Goal: Information Seeking & Learning: Learn about a topic

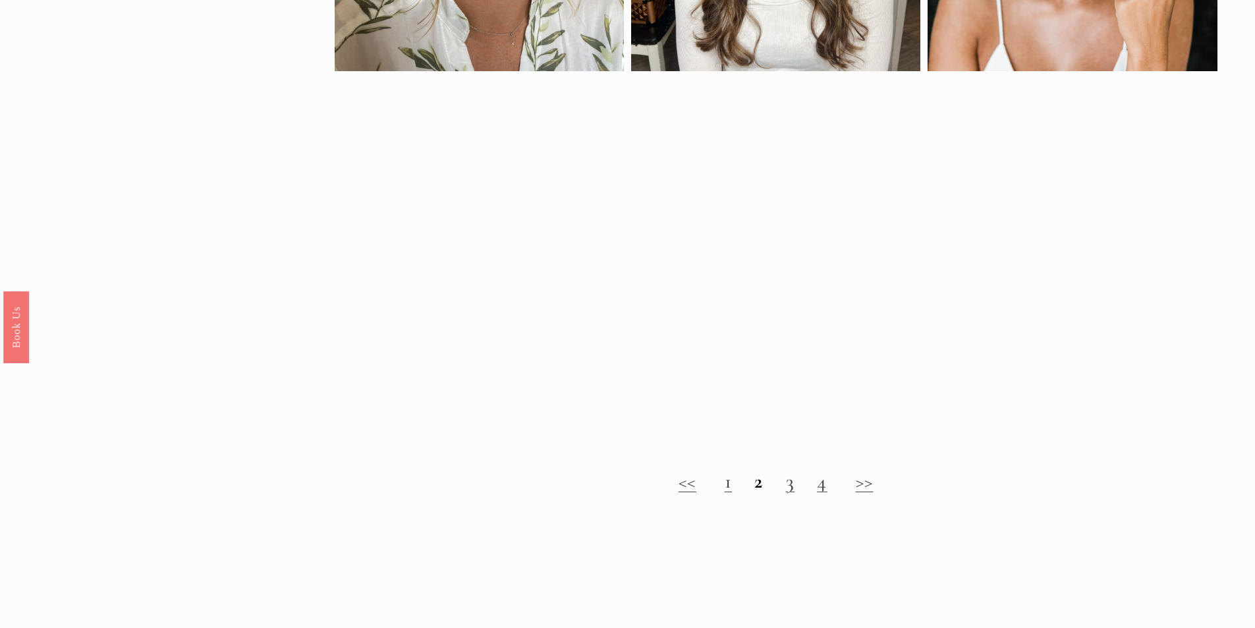
scroll to position [1581, 0]
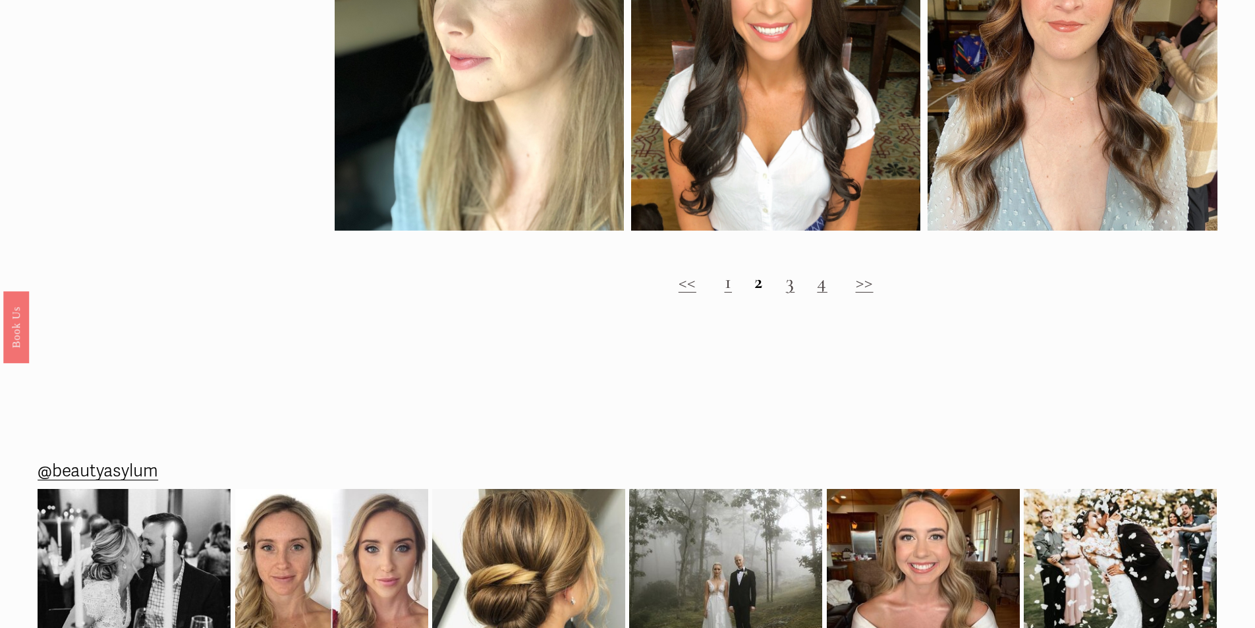
click at [791, 294] on link "3" at bounding box center [790, 281] width 9 height 24
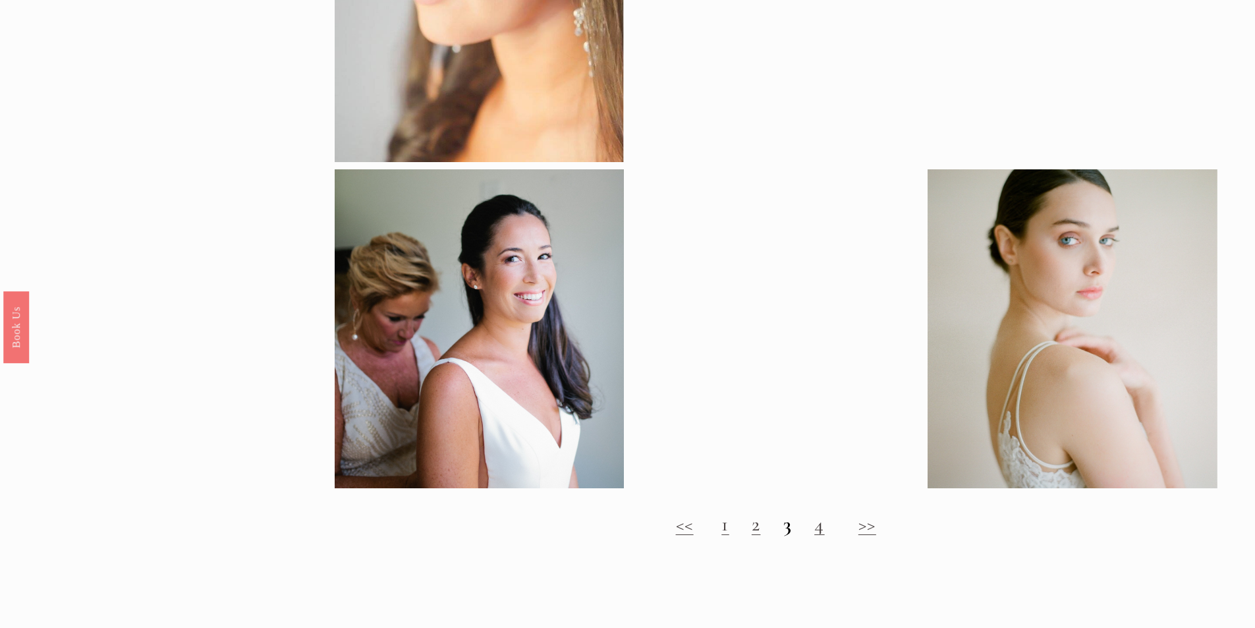
scroll to position [988, 0]
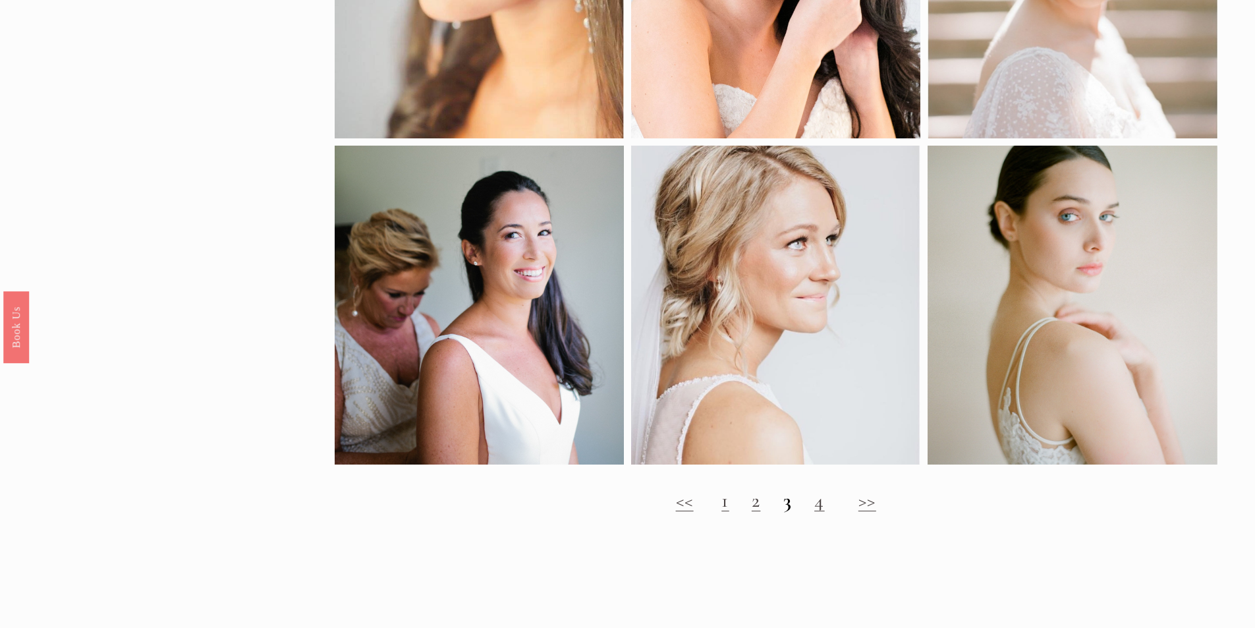
click at [817, 509] on link "4" at bounding box center [819, 500] width 11 height 24
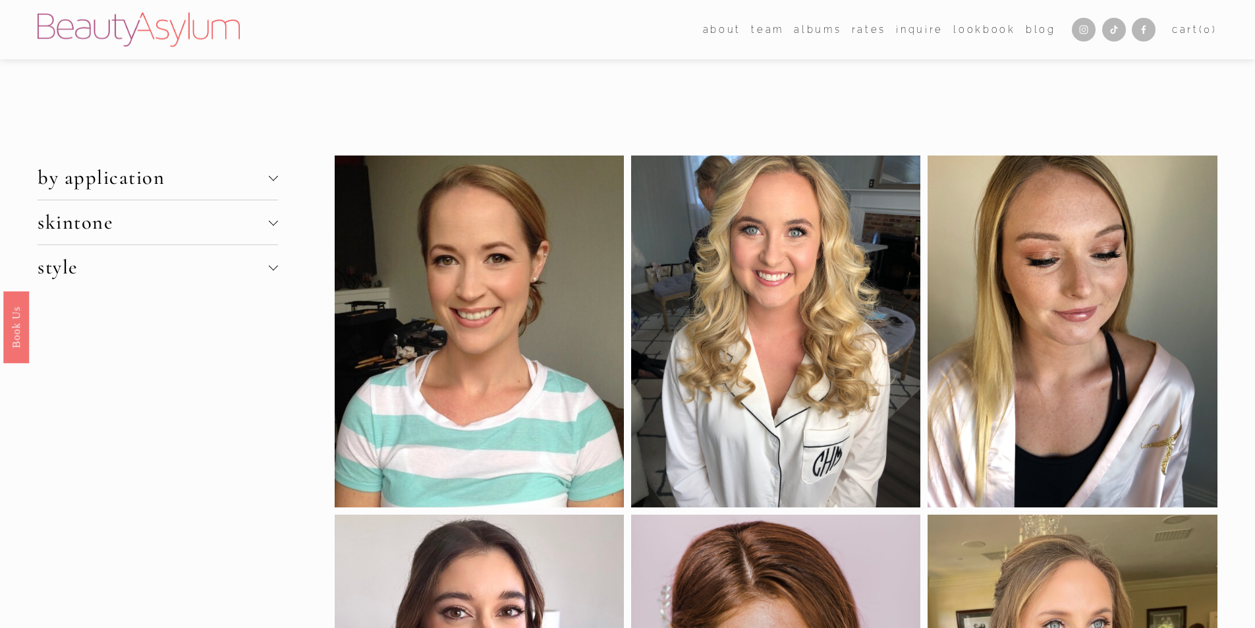
click at [51, 222] on span "skintone" at bounding box center [153, 222] width 231 height 24
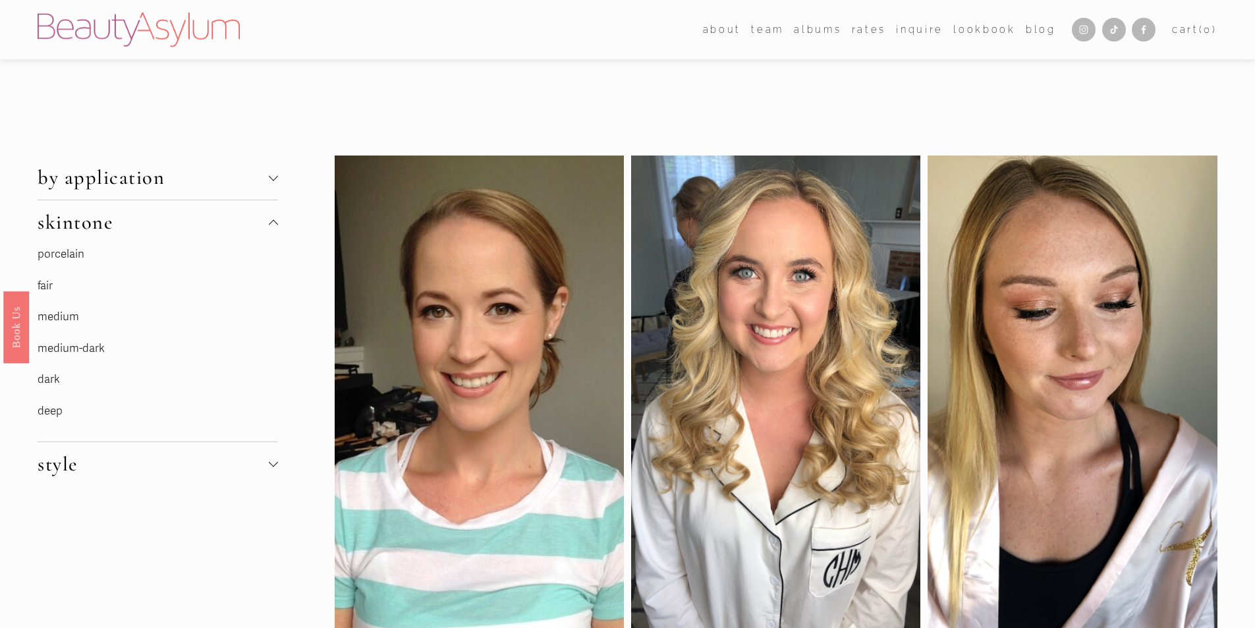
click at [98, 342] on link "medium-dark" at bounding box center [71, 348] width 67 height 14
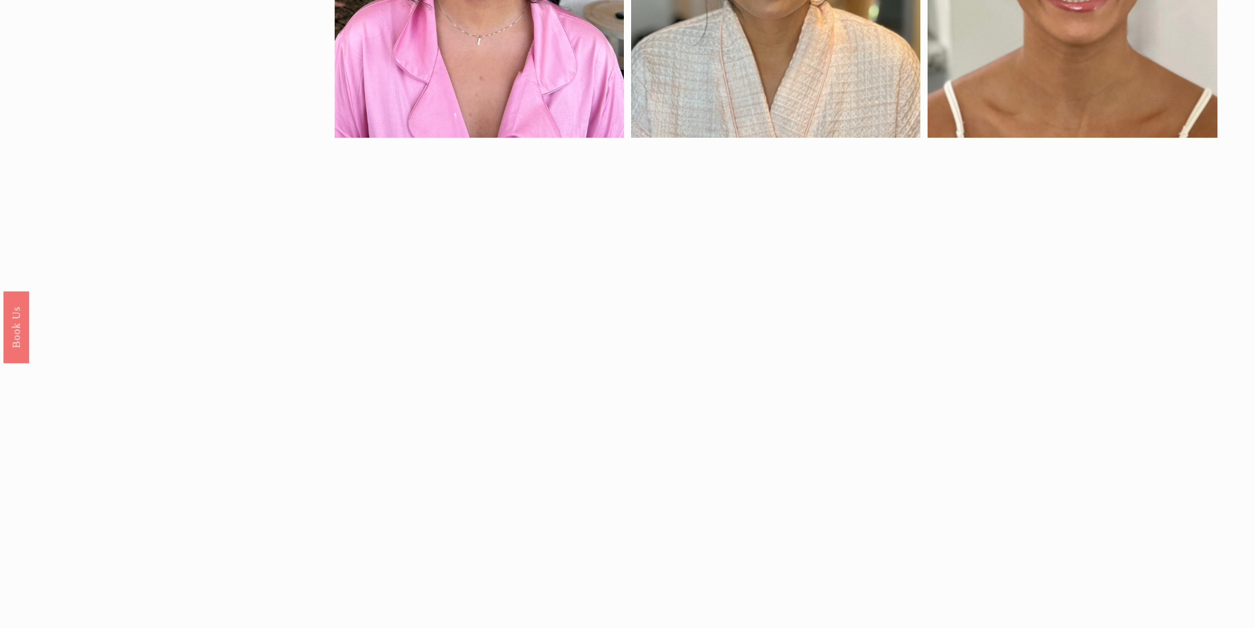
scroll to position [1384, 0]
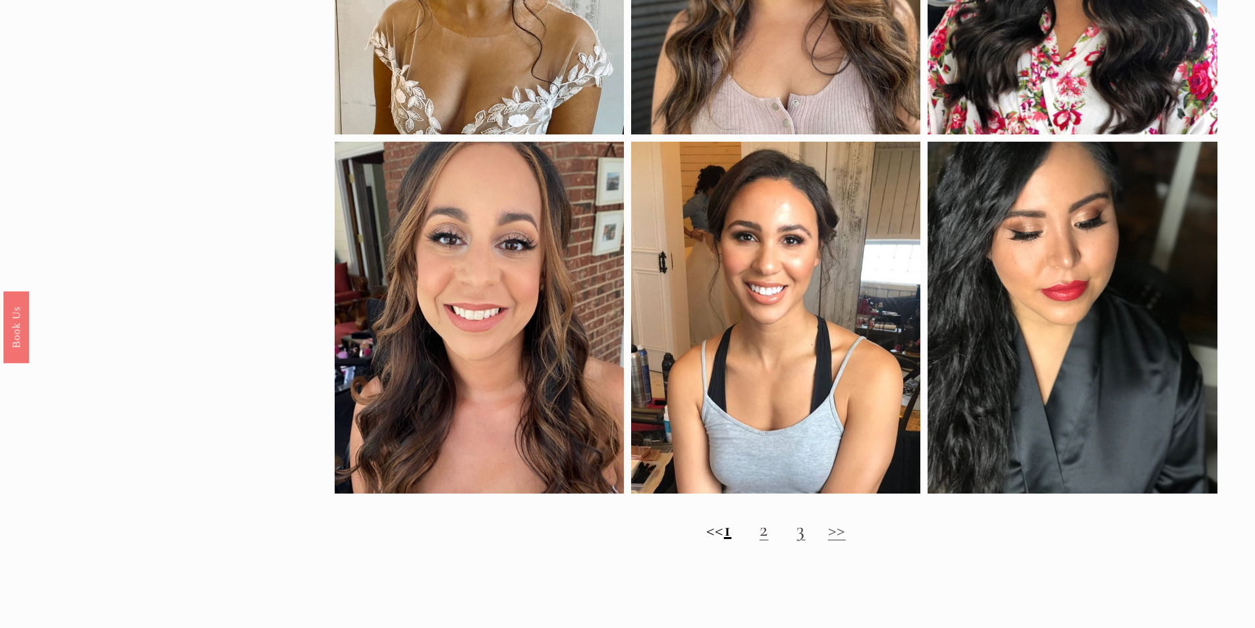
click at [769, 542] on link "2" at bounding box center [764, 529] width 9 height 24
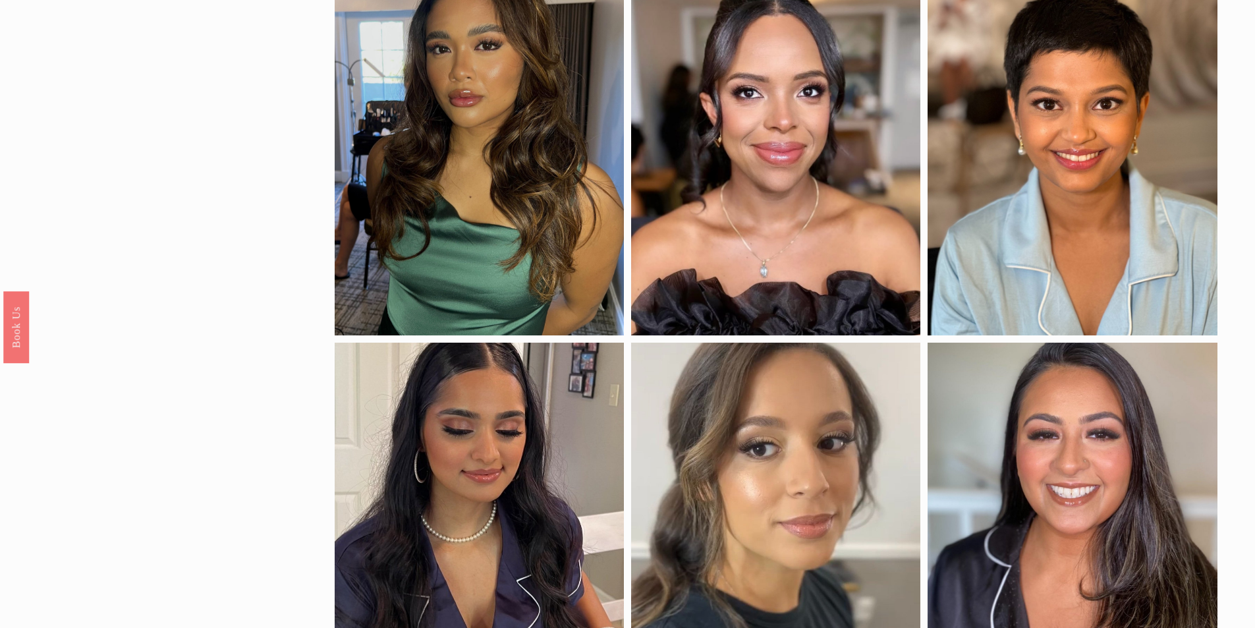
scroll to position [1252, 0]
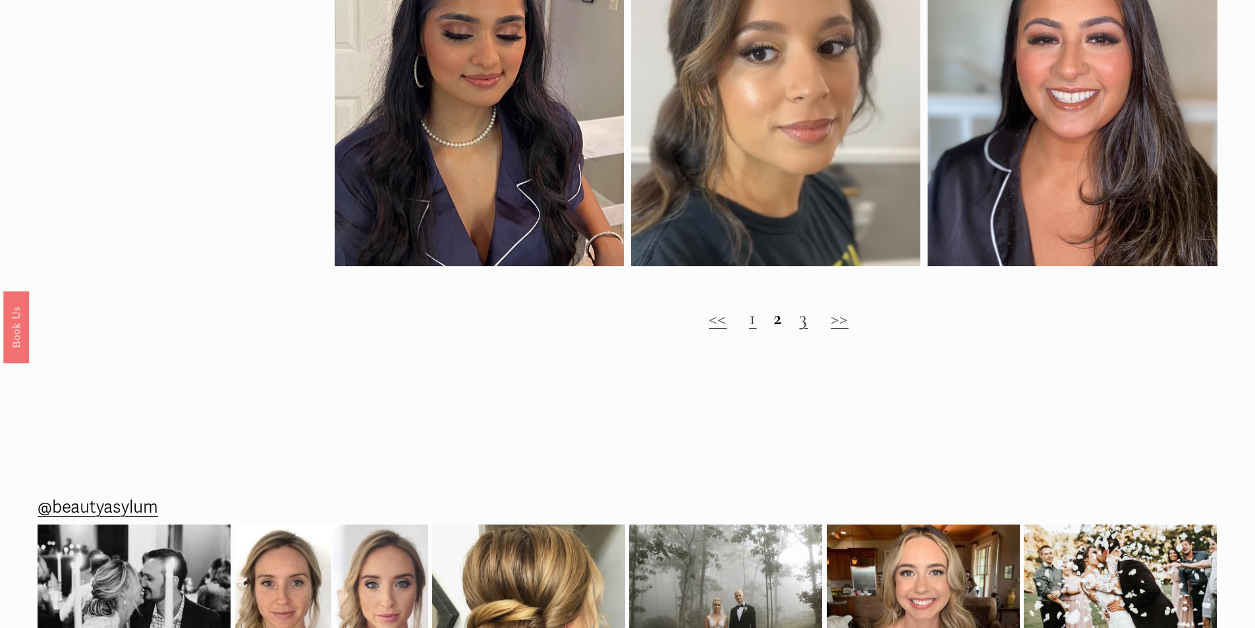
click at [799, 330] on h2 "<< 1 2 3 >>" at bounding box center [776, 318] width 883 height 24
click at [805, 330] on link "3" at bounding box center [803, 318] width 9 height 24
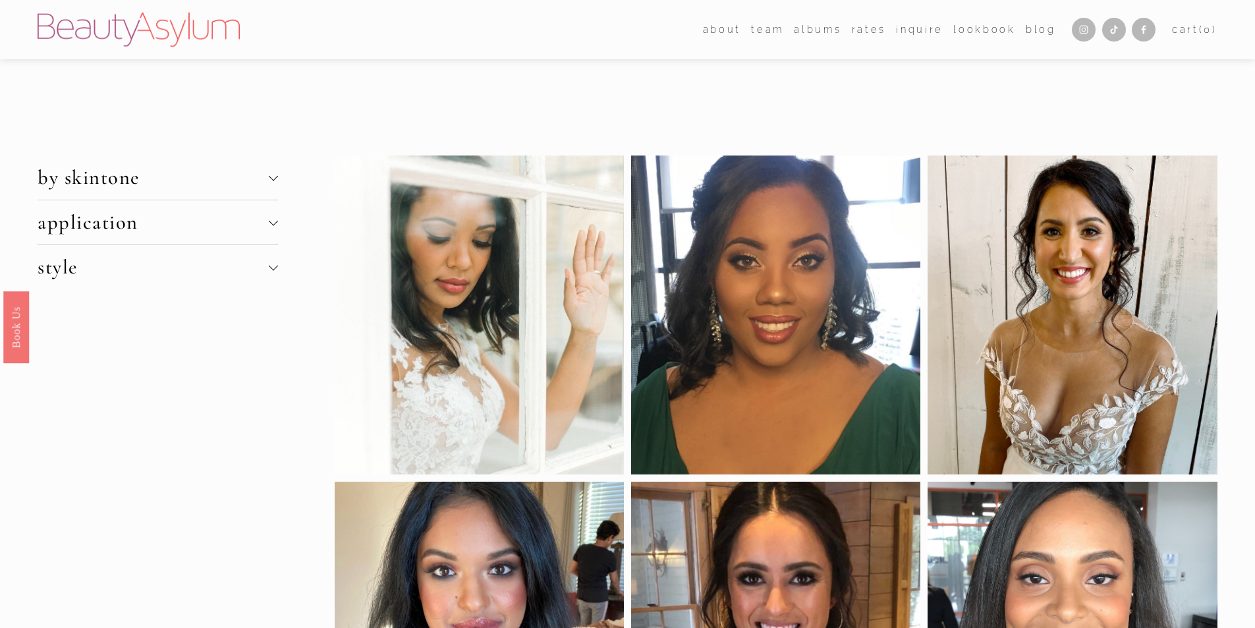
click at [202, 190] on span "by skintone" at bounding box center [153, 177] width 231 height 24
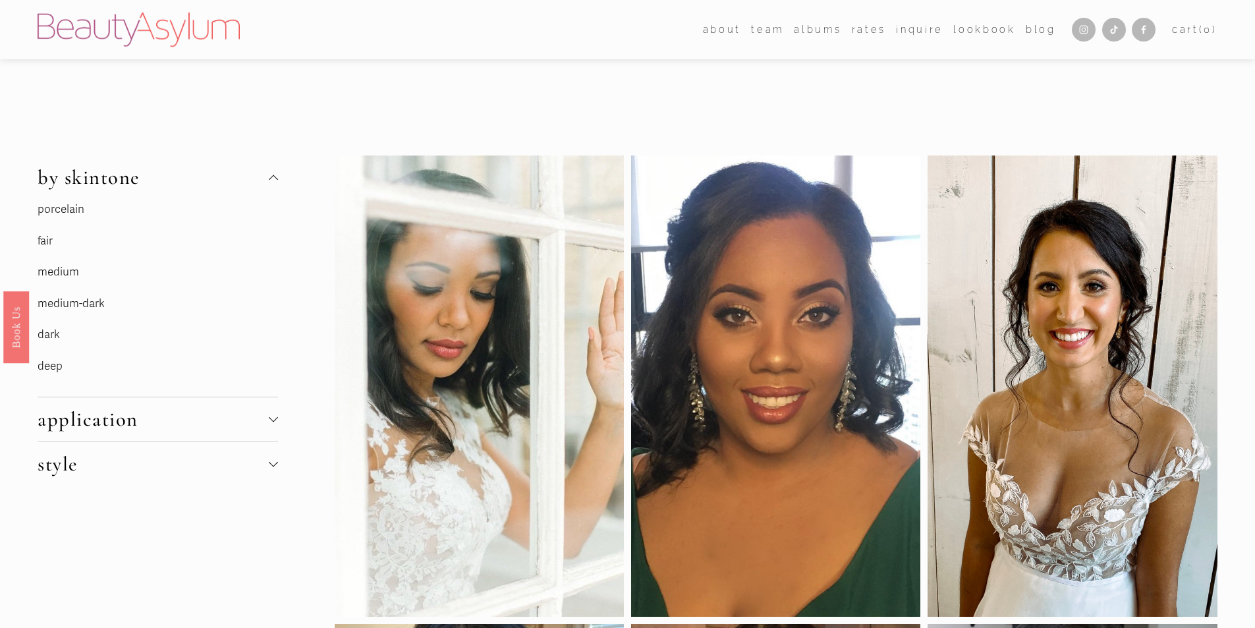
click at [72, 273] on link "medium" at bounding box center [59, 272] width 42 height 14
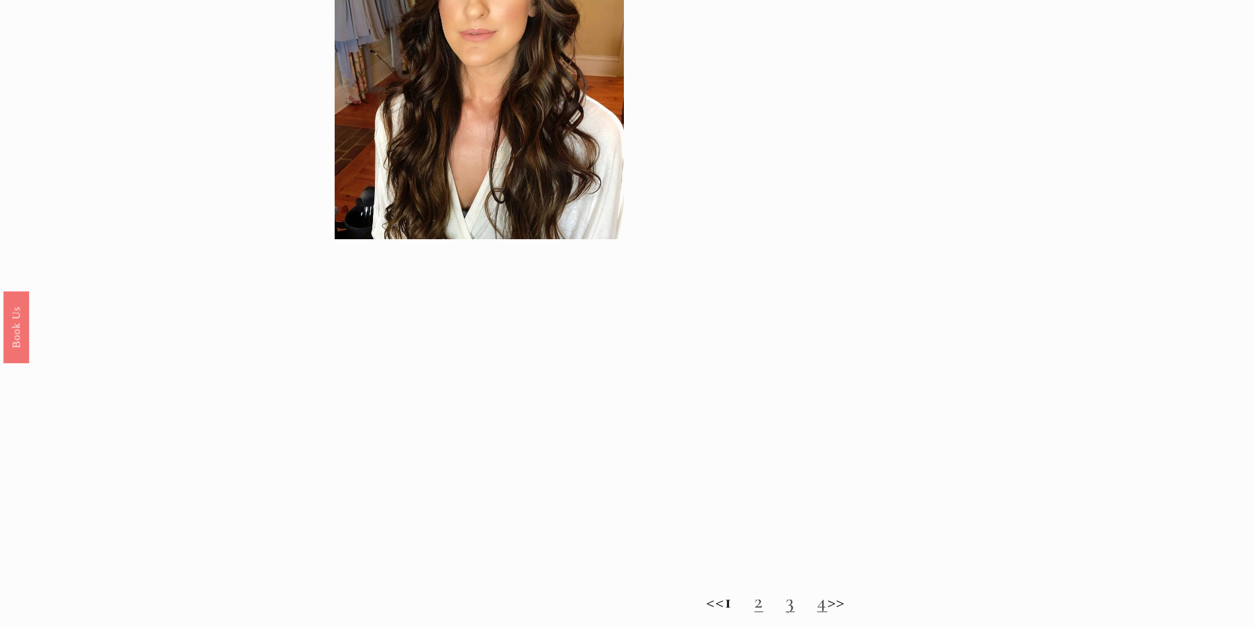
scroll to position [1318, 0]
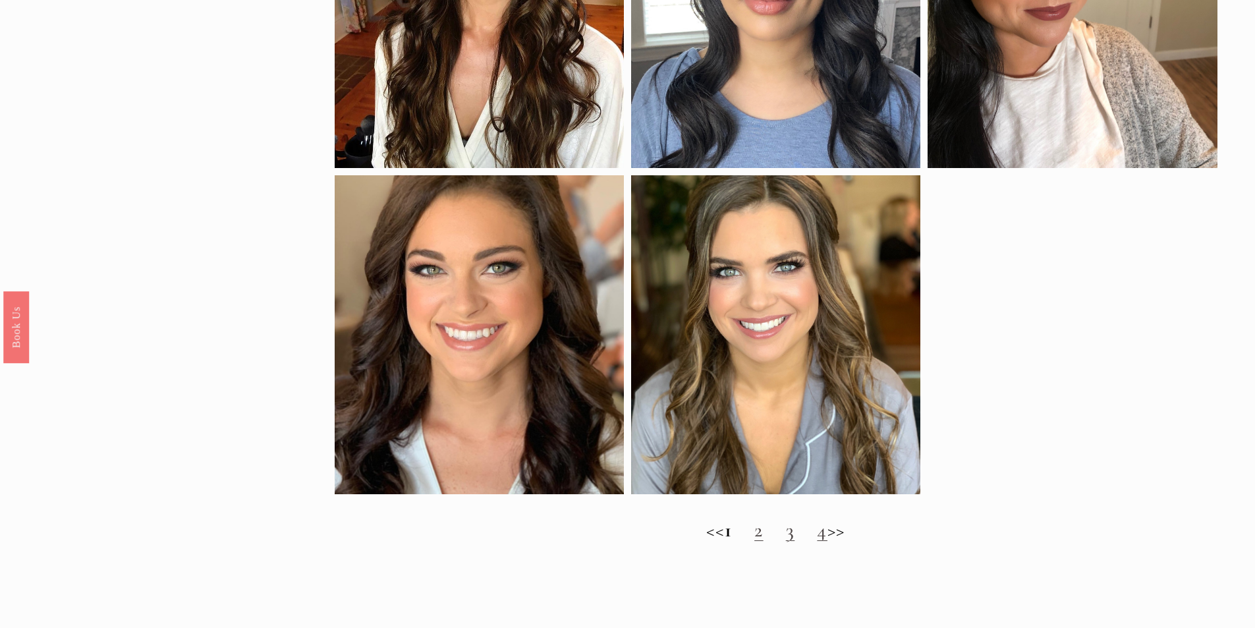
click at [758, 542] on link "2" at bounding box center [758, 530] width 9 height 24
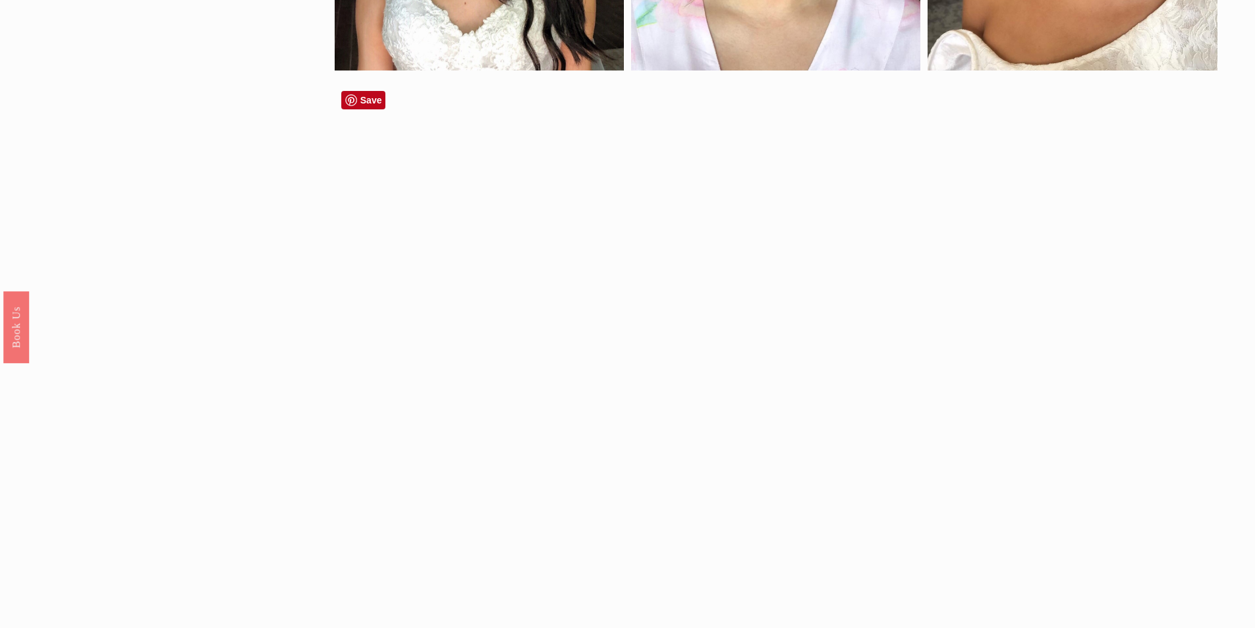
scroll to position [1252, 0]
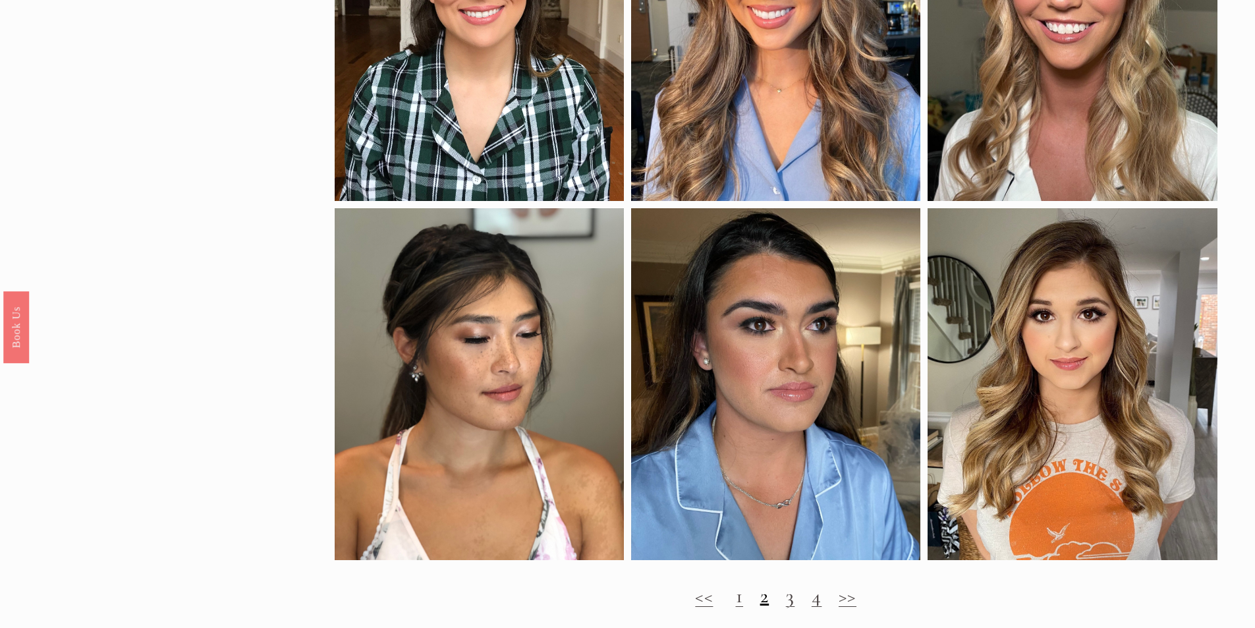
click at [793, 608] on link "3" at bounding box center [790, 596] width 9 height 24
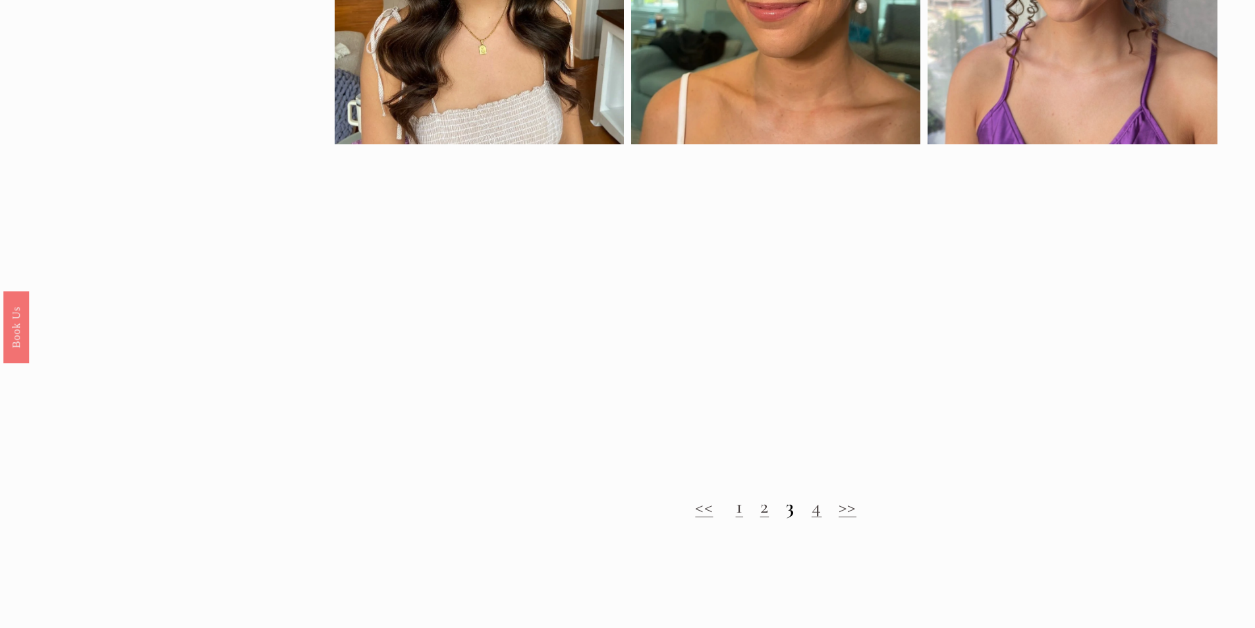
scroll to position [1384, 0]
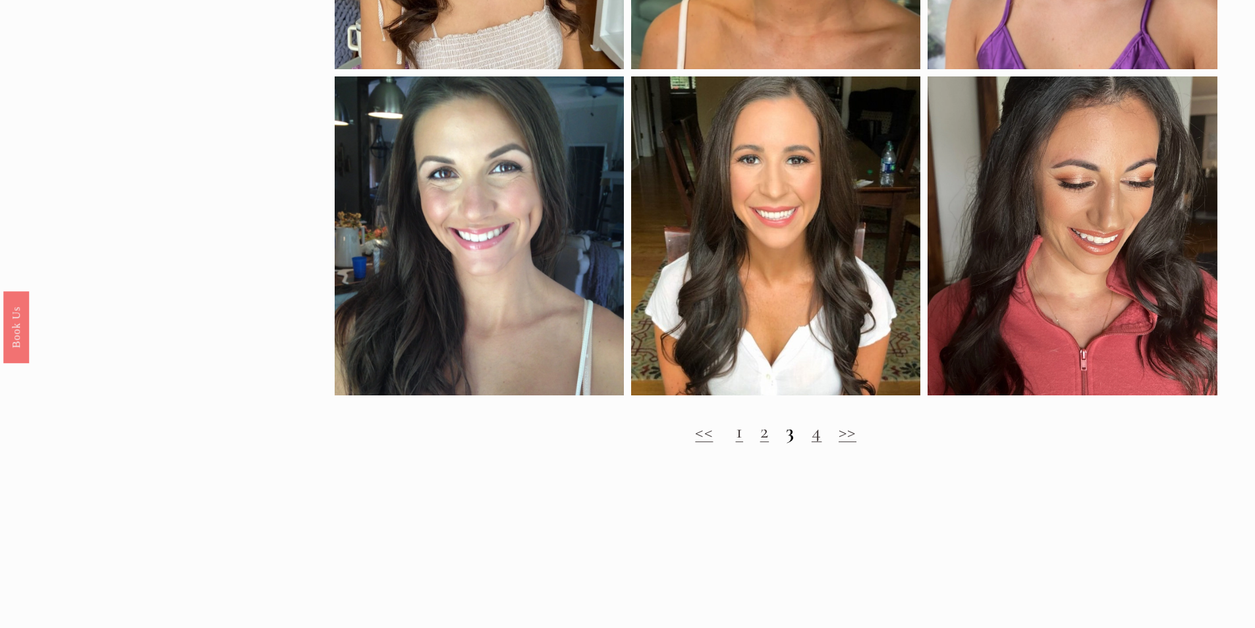
click at [817, 443] on link "4" at bounding box center [817, 431] width 11 height 24
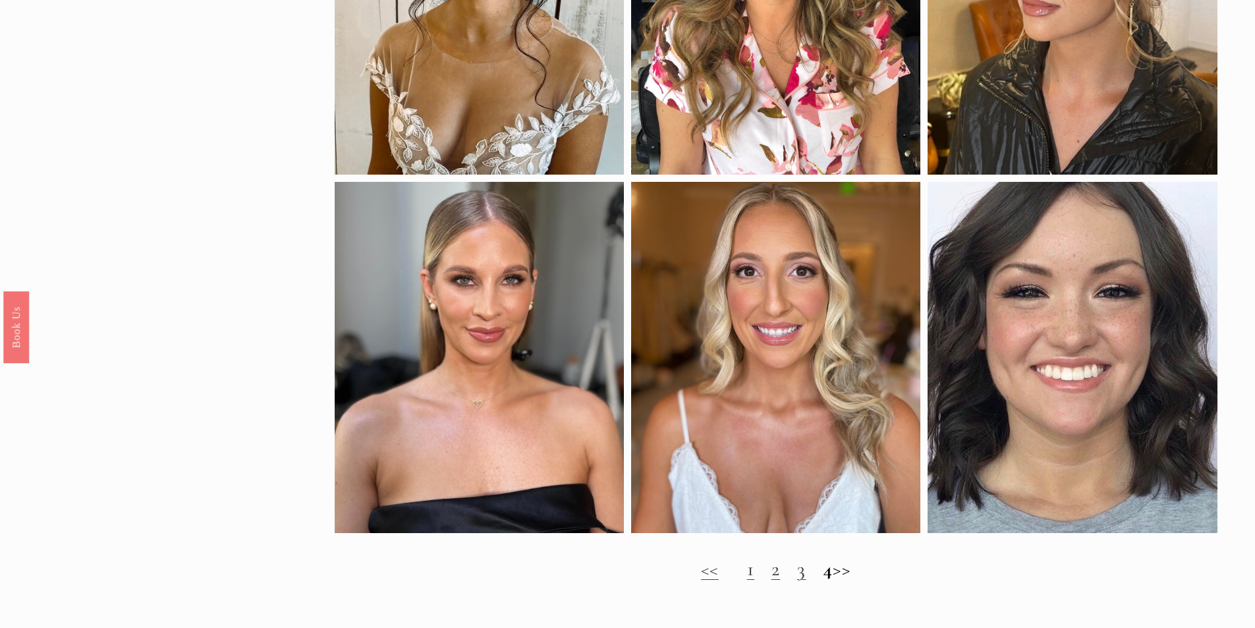
scroll to position [725, 0]
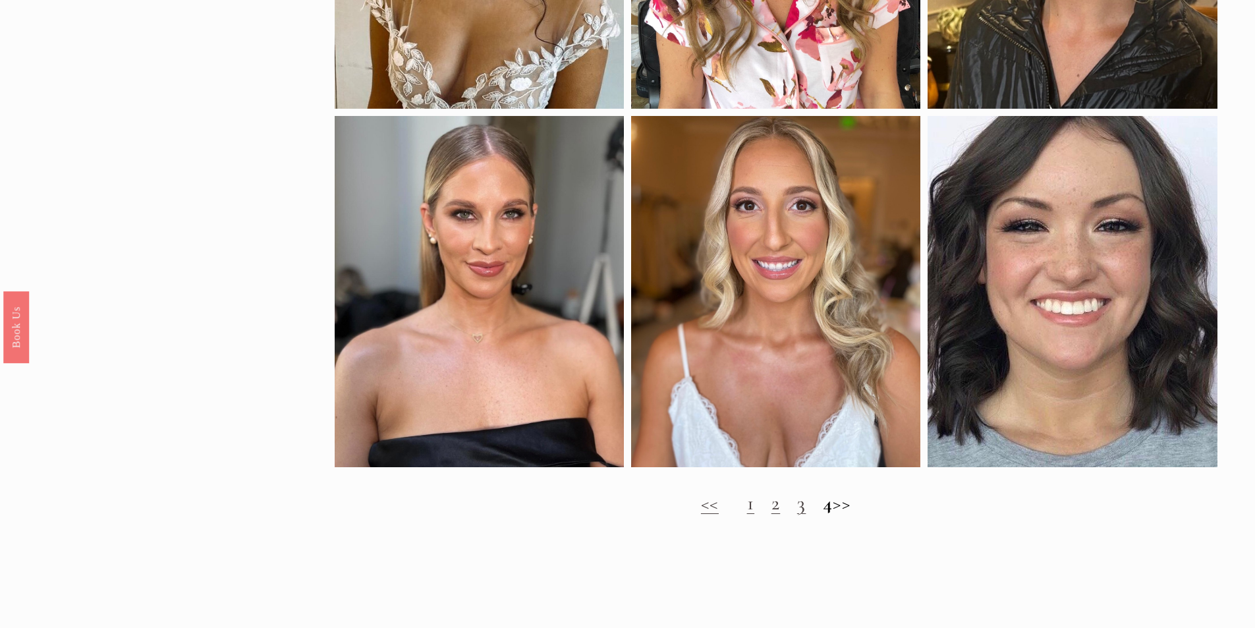
click at [853, 511] on h2 "<< 1 2 3 4 >>" at bounding box center [776, 504] width 883 height 24
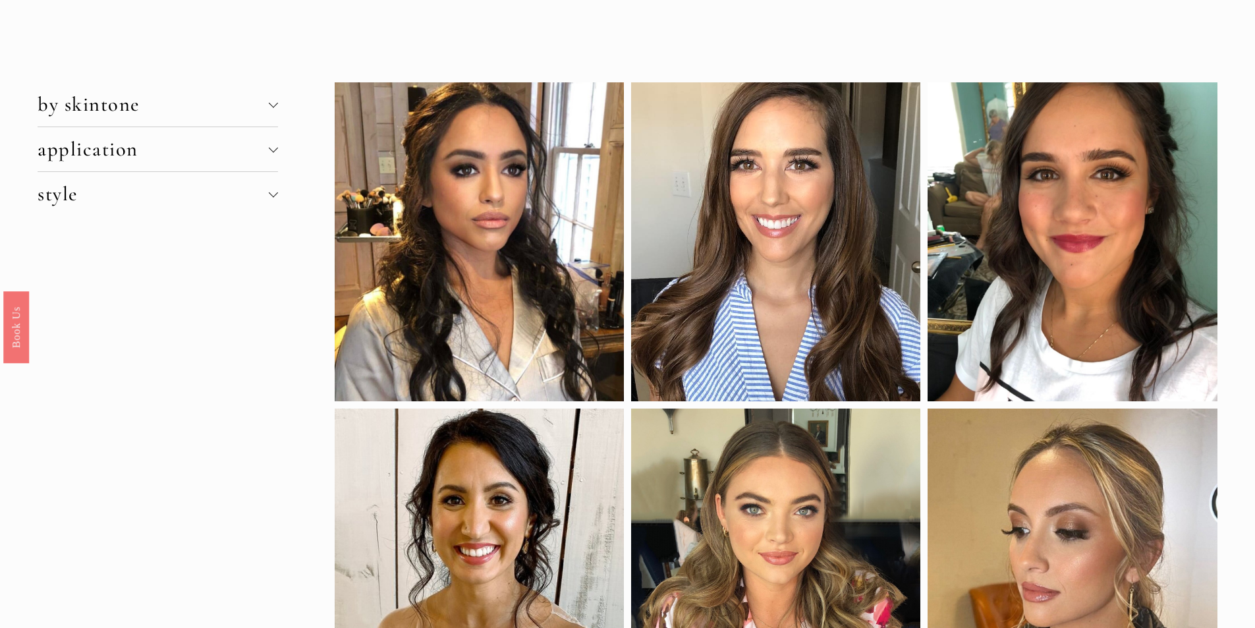
scroll to position [0, 0]
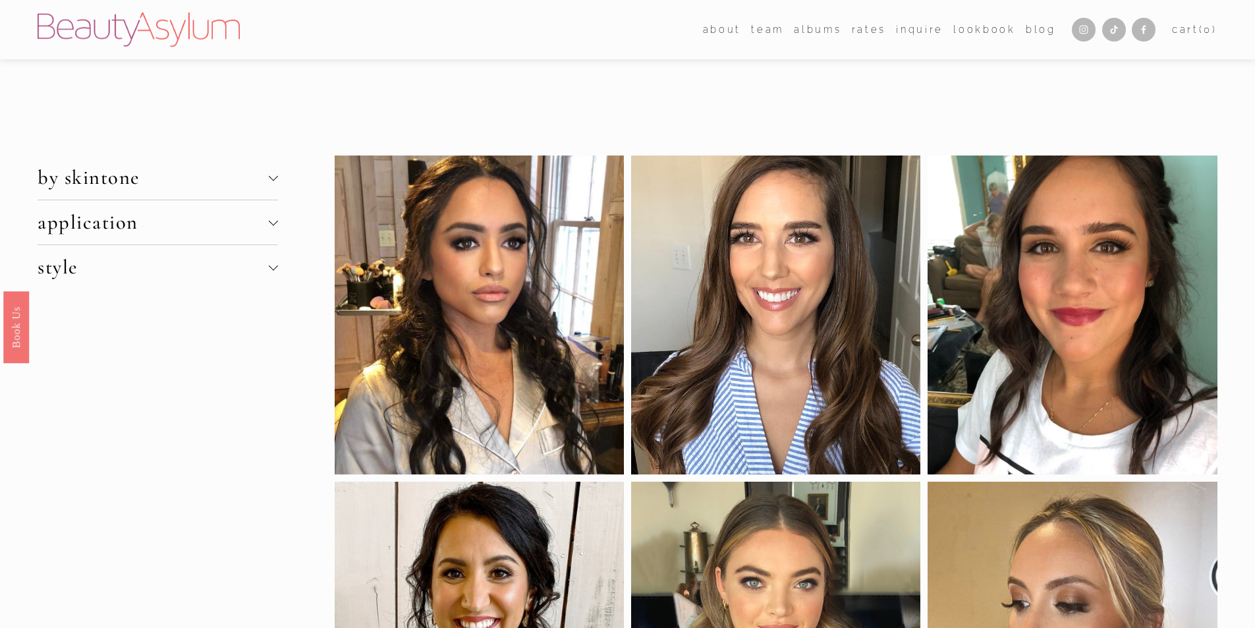
click at [121, 259] on span "style" at bounding box center [153, 267] width 231 height 24
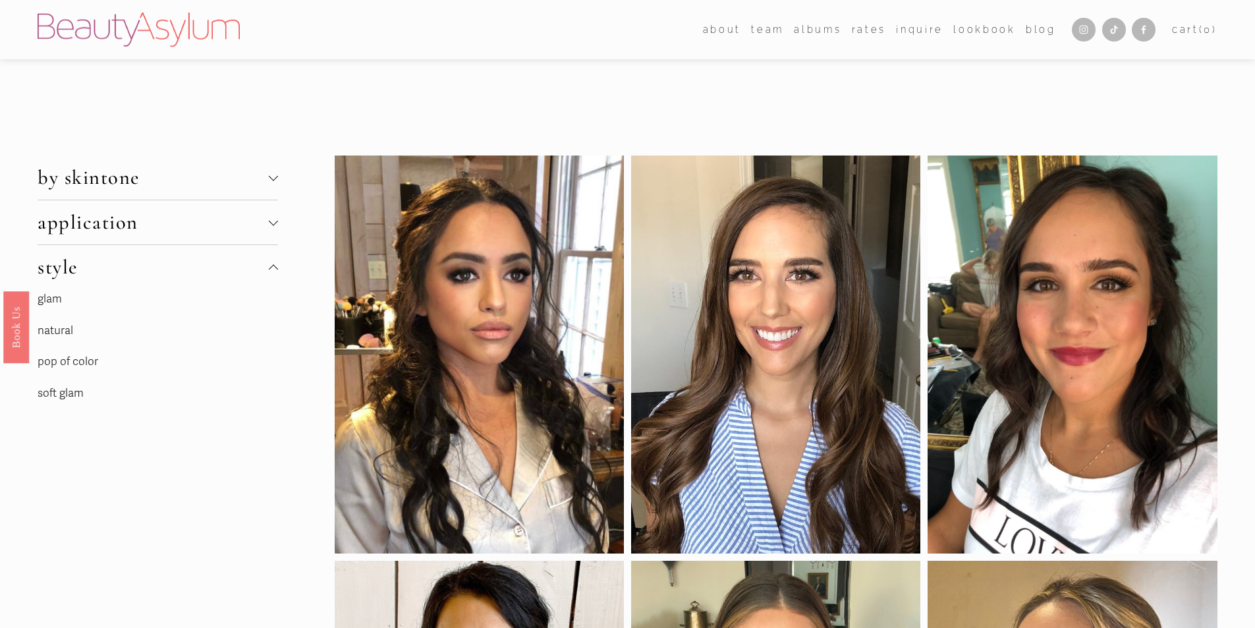
click at [74, 395] on link "soft glam" at bounding box center [61, 393] width 46 height 14
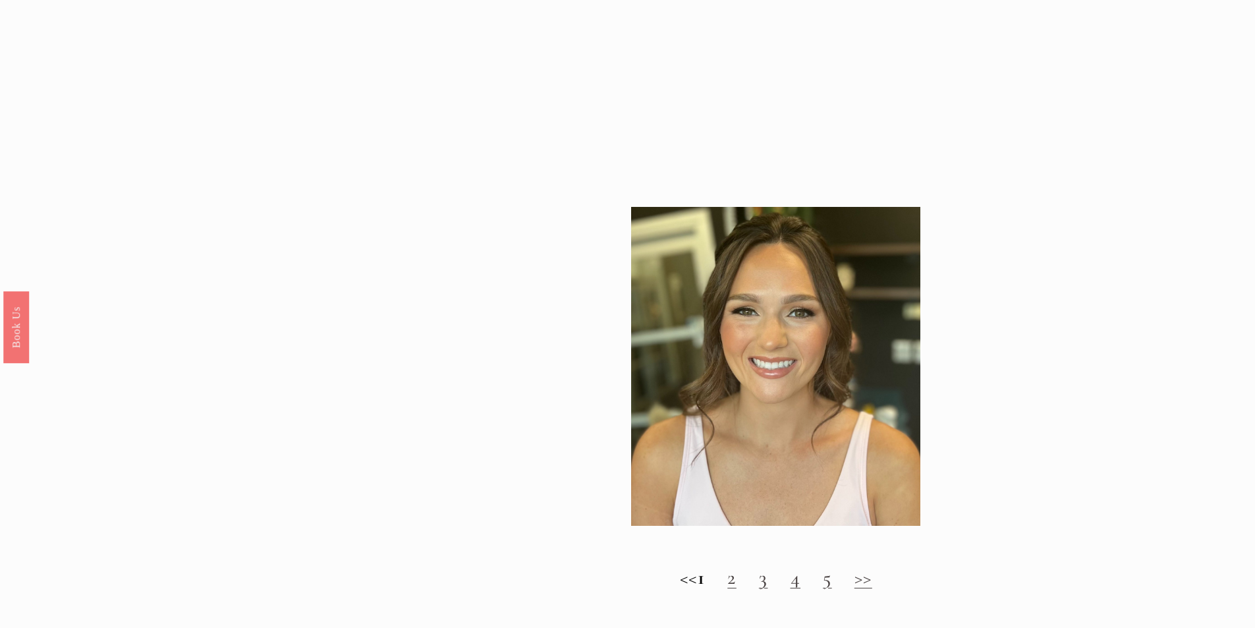
scroll to position [1581, 0]
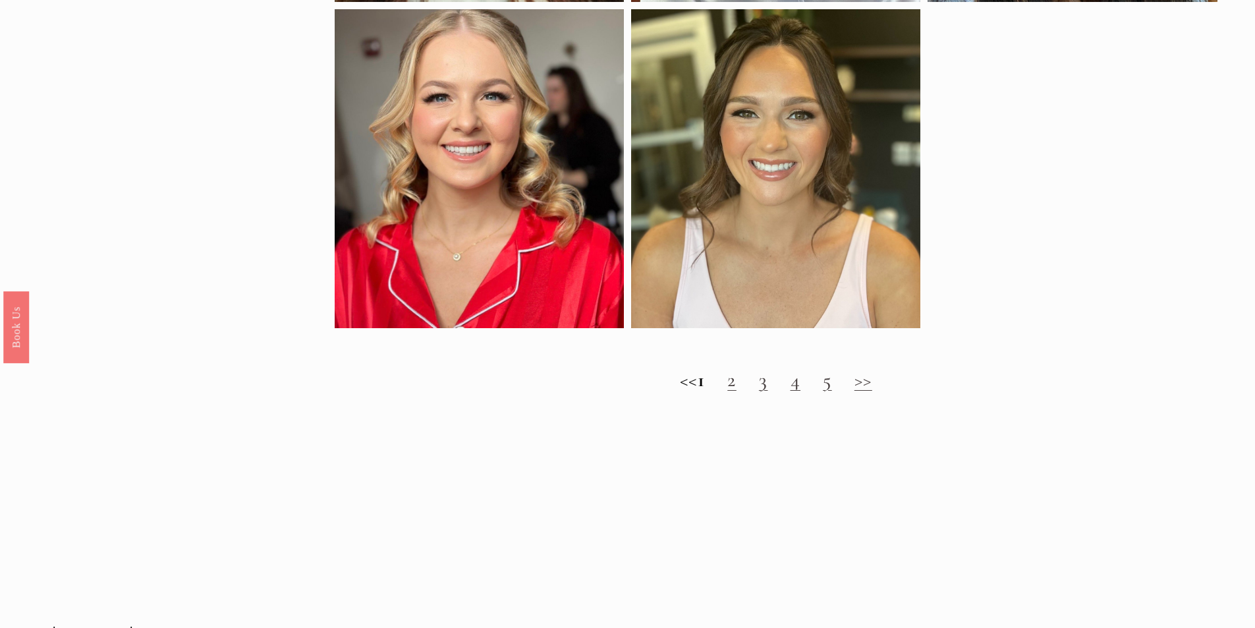
click at [737, 392] on link "2" at bounding box center [731, 380] width 9 height 24
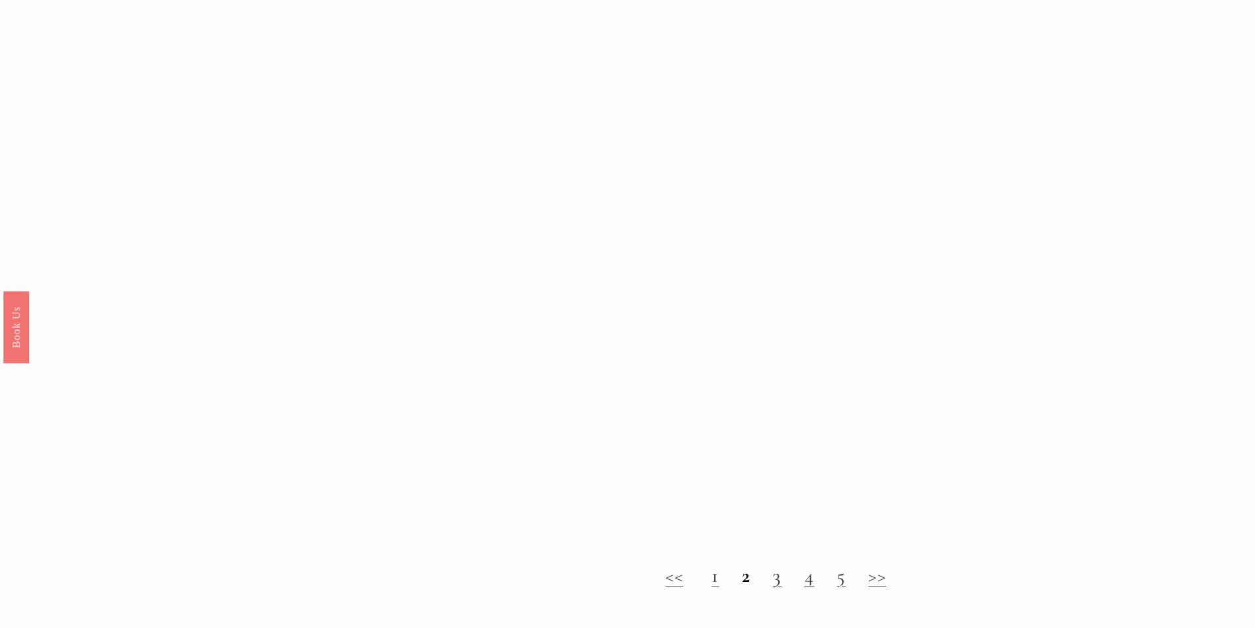
scroll to position [1384, 0]
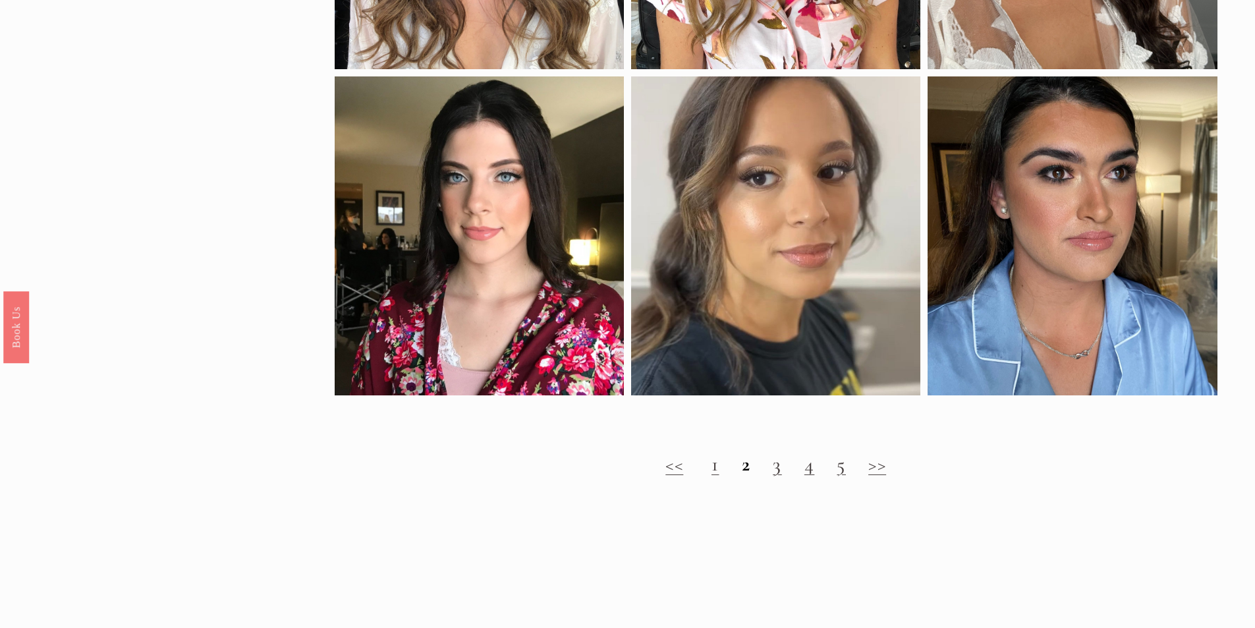
click at [776, 476] on link "3" at bounding box center [777, 464] width 9 height 24
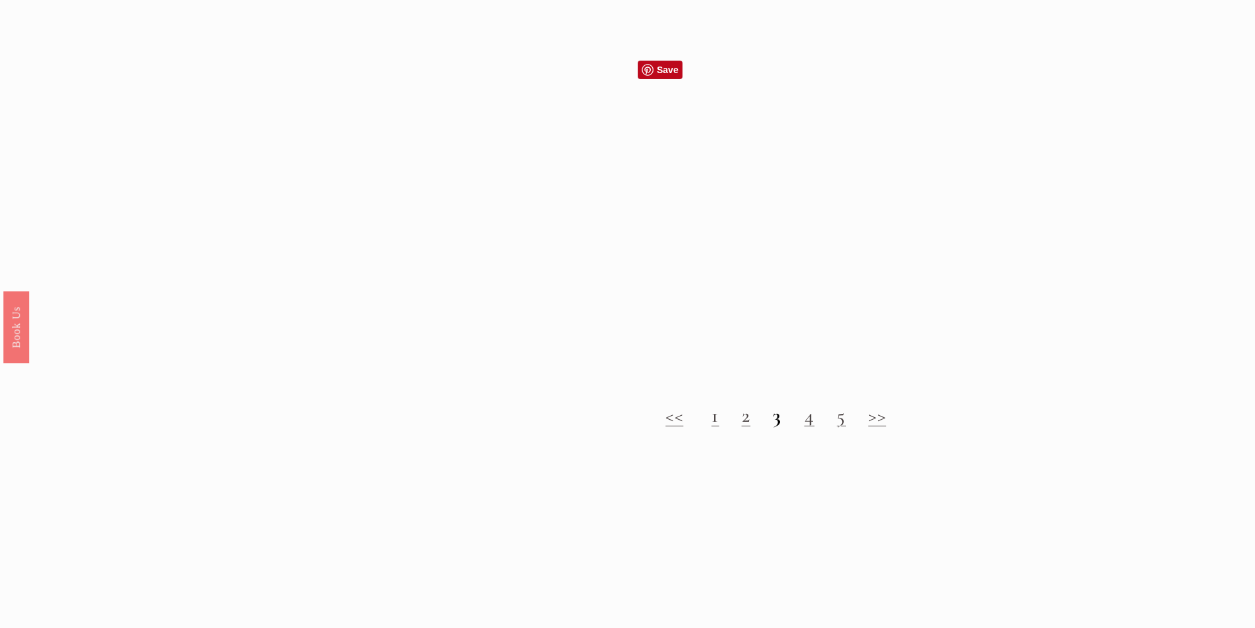
scroll to position [1515, 0]
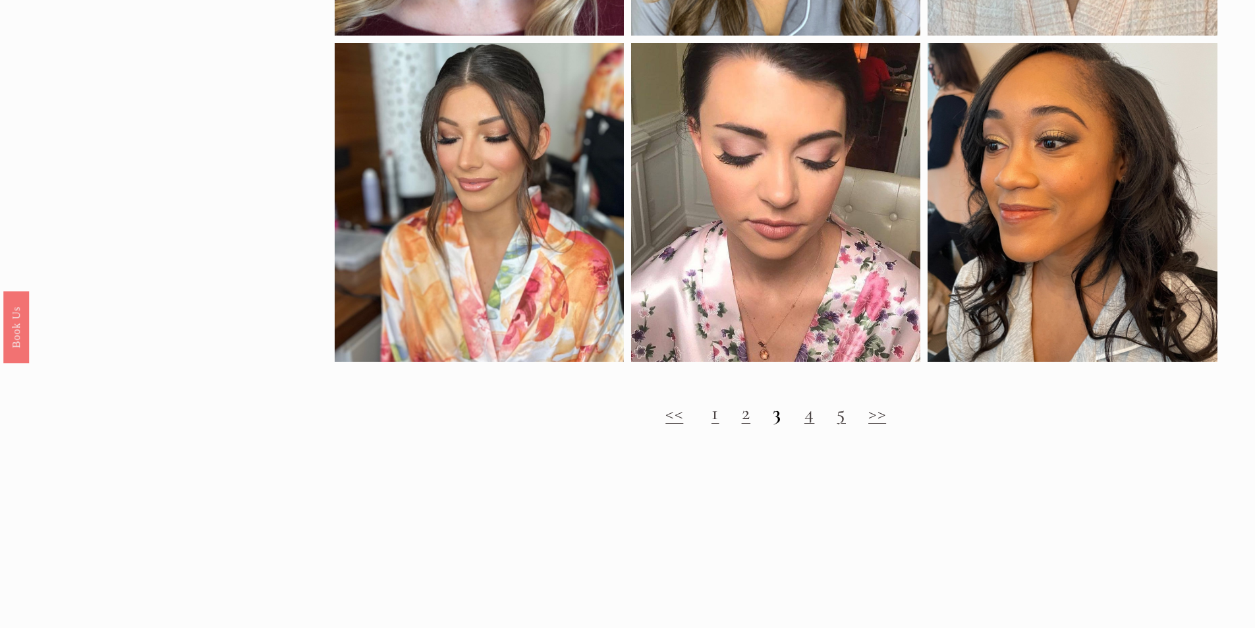
click at [814, 425] on link "4" at bounding box center [810, 413] width 11 height 24
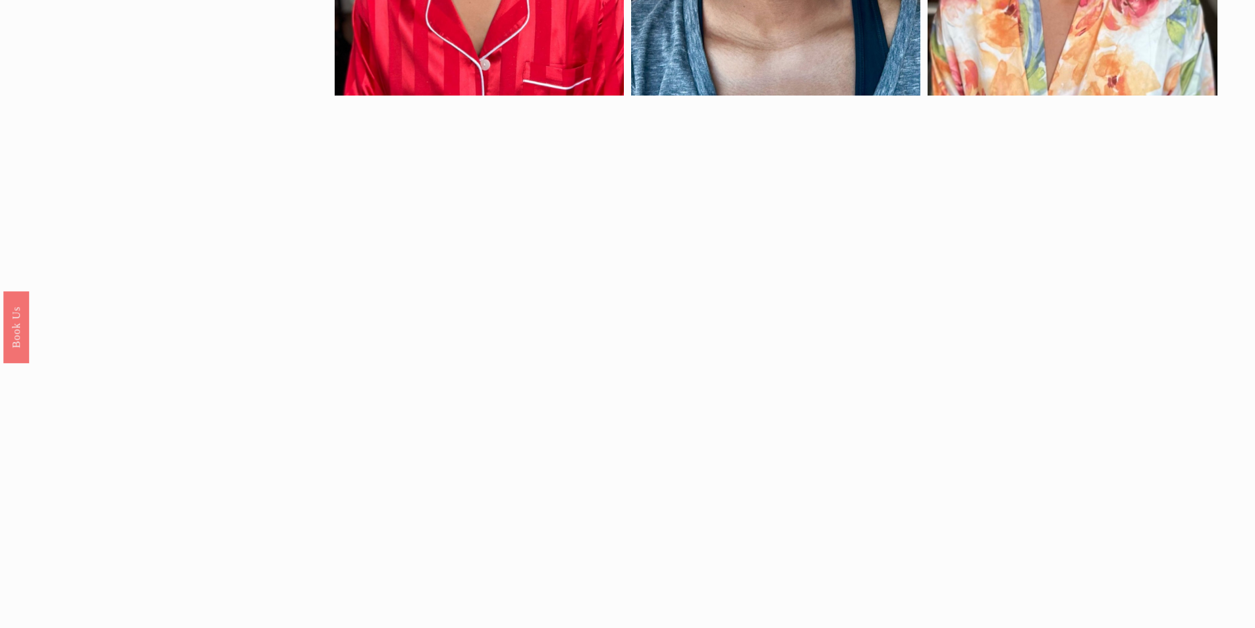
scroll to position [1581, 0]
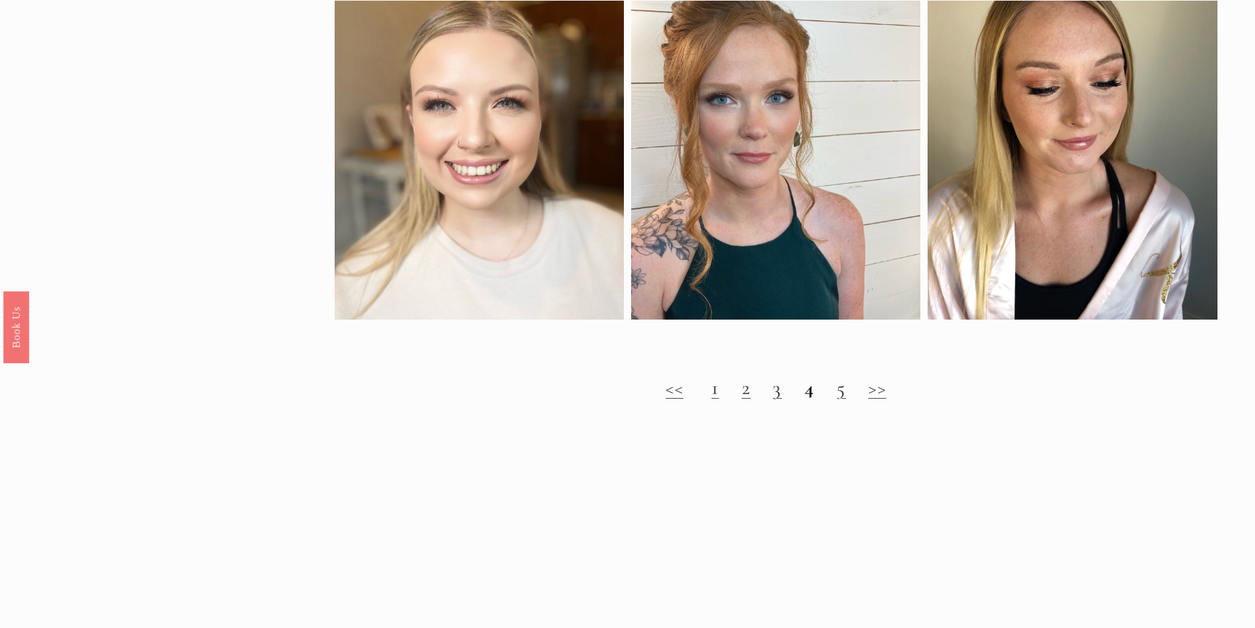
click at [841, 400] on link "5" at bounding box center [841, 388] width 9 height 24
